Goal: Connect with others: Share content

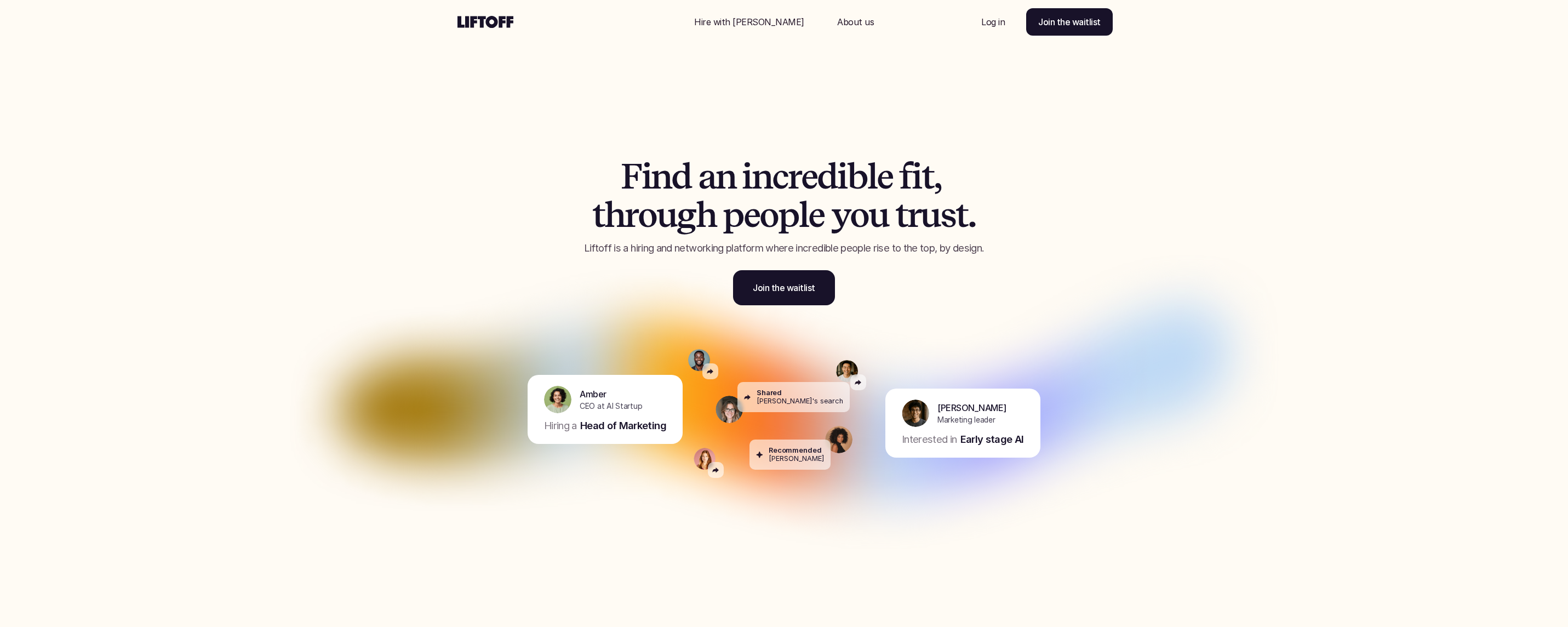
click at [988, 23] on p "Log in" at bounding box center [993, 22] width 24 height 13
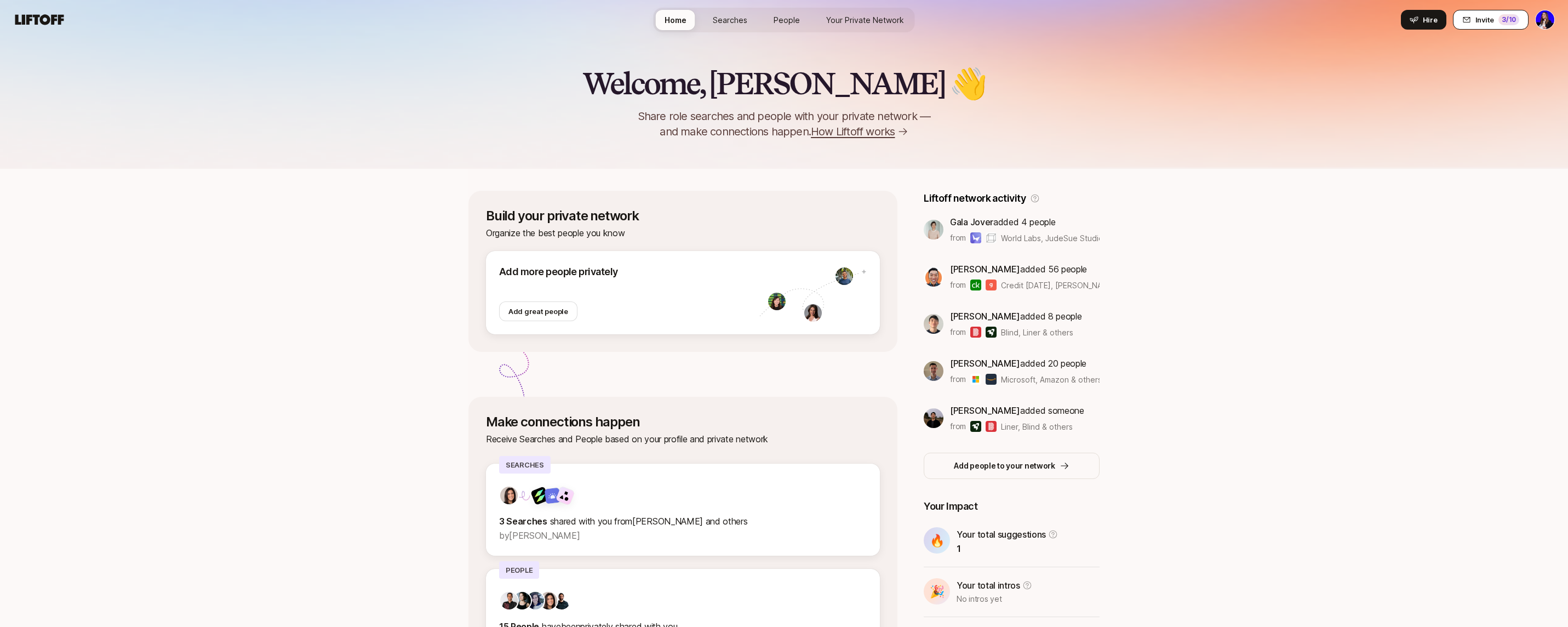
click at [1485, 16] on span "Invite" at bounding box center [1485, 20] width 18 height 11
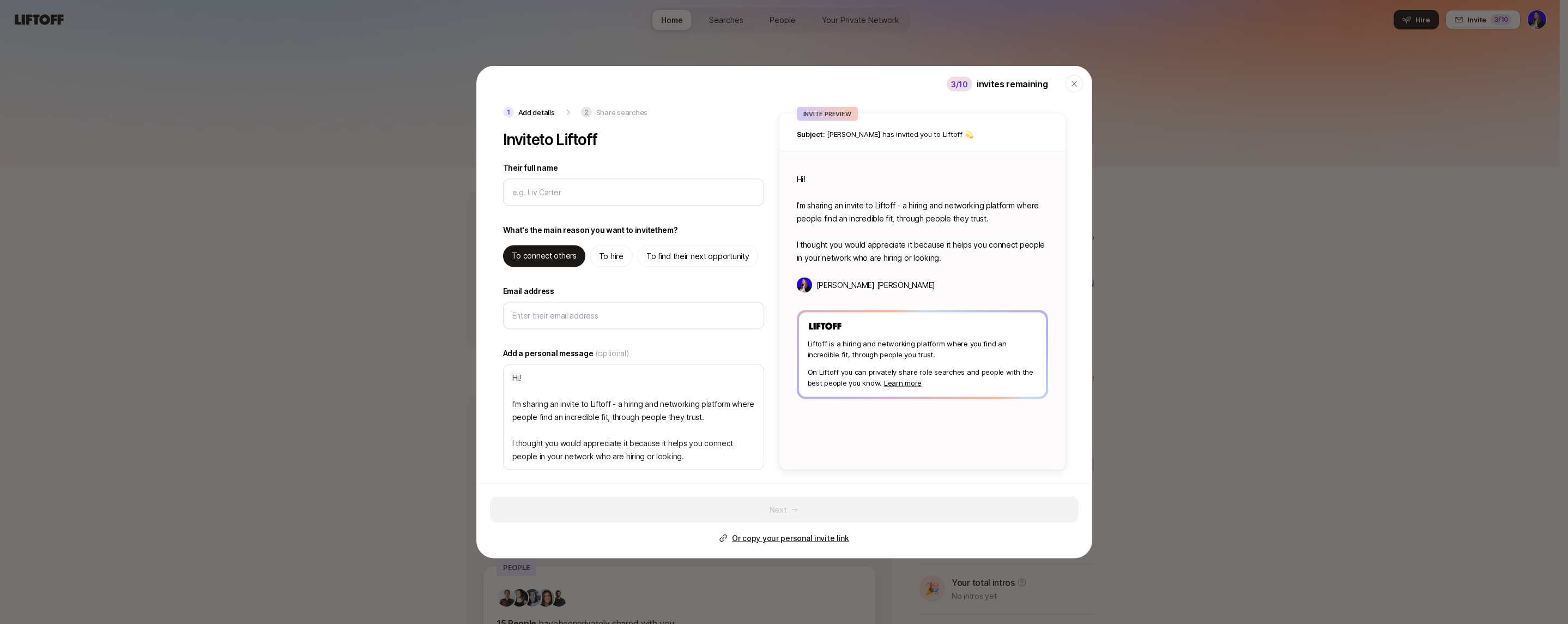
type textarea "x"
click at [792, 538] on p "Or copy your personal invite link" at bounding box center [791, 538] width 117 height 13
click at [1075, 81] on icon "button" at bounding box center [1075, 84] width 9 height 9
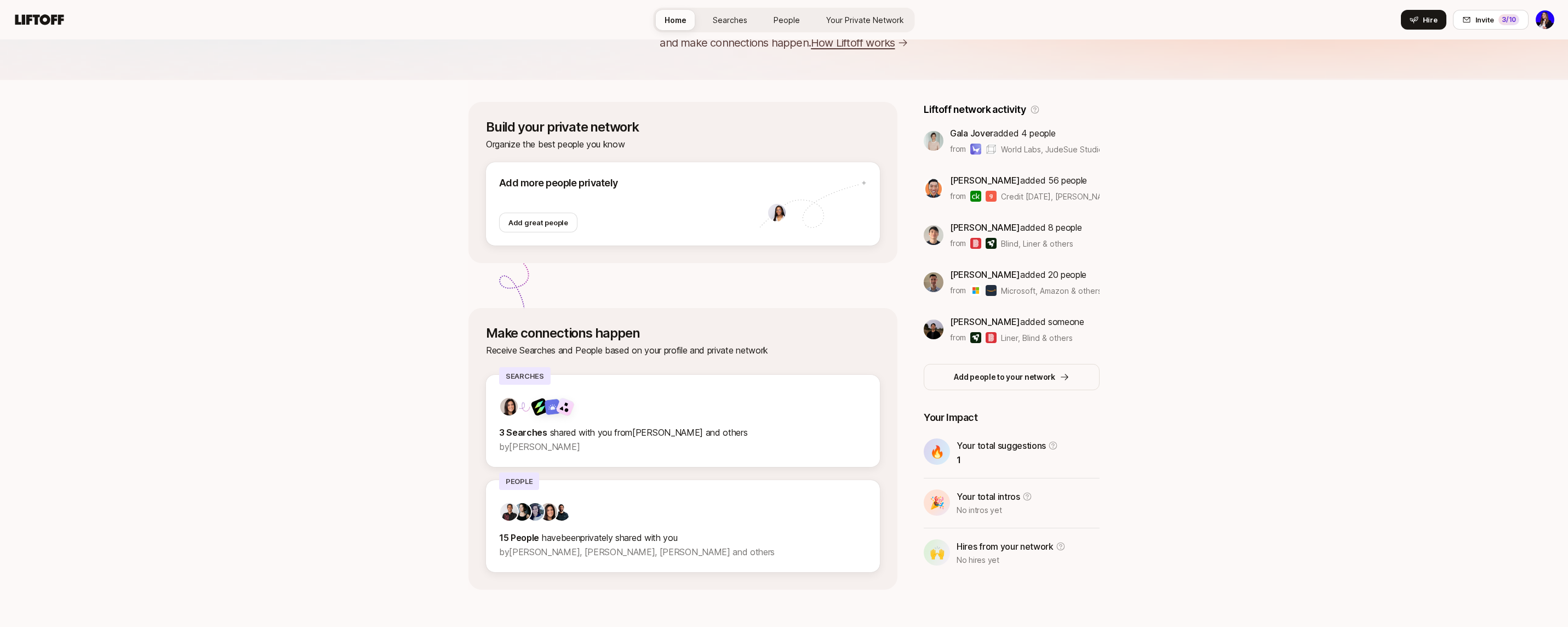
scroll to position [95, 0]
